Goal: Register for event/course

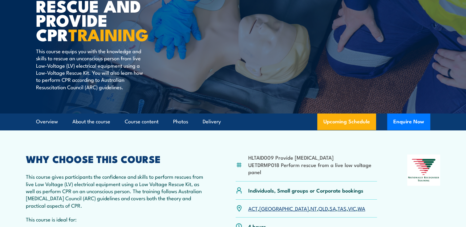
scroll to position [92, 0]
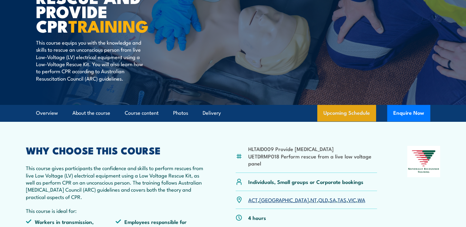
click at [336, 114] on link "Upcoming Schedule" at bounding box center [346, 113] width 59 height 17
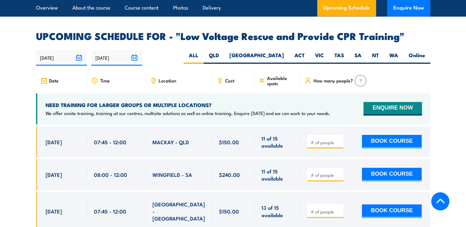
scroll to position [1035, 0]
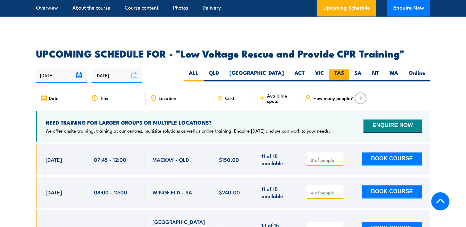
click at [344, 69] on label "TAS" at bounding box center [339, 75] width 20 height 12
click at [344, 69] on input "TAS" at bounding box center [346, 71] width 4 height 4
radio input "true"
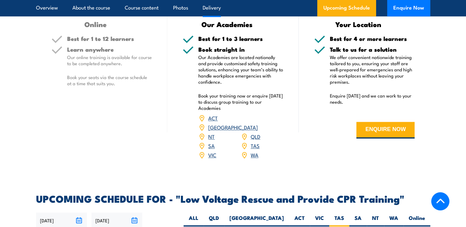
scroll to position [881, 0]
